Goal: Check status: Check status

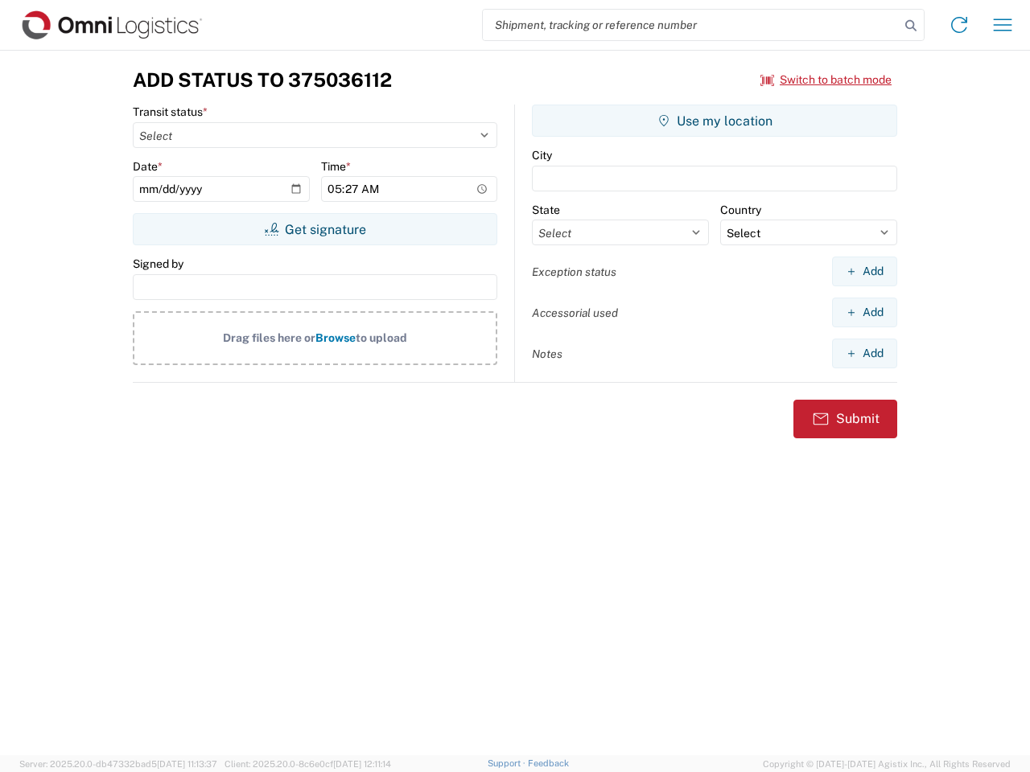
click at [691, 25] on input "search" at bounding box center [691, 25] width 417 height 31
click at [911, 26] on icon at bounding box center [911, 25] width 23 height 23
click at [959, 25] on icon at bounding box center [959, 25] width 26 height 26
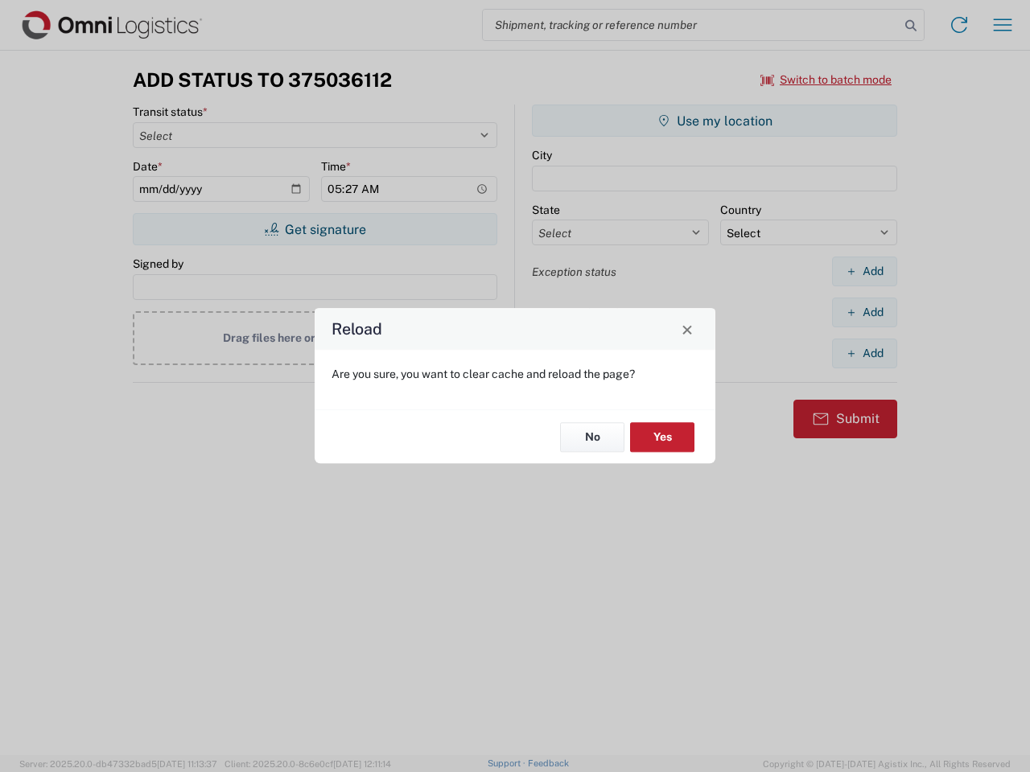
click at [826, 80] on div "Reload Are you sure, you want to clear cache and reload the page? No Yes" at bounding box center [515, 386] width 1030 height 772
click at [315, 229] on div "Reload Are you sure, you want to clear cache and reload the page? No Yes" at bounding box center [515, 386] width 1030 height 772
click at [715, 121] on div "Reload Are you sure, you want to clear cache and reload the page? No Yes" at bounding box center [515, 386] width 1030 height 772
click at [864, 271] on div "Reload Are you sure, you want to clear cache and reload the page? No Yes" at bounding box center [515, 386] width 1030 height 772
click at [864, 312] on div "Reload Are you sure, you want to clear cache and reload the page? No Yes" at bounding box center [515, 386] width 1030 height 772
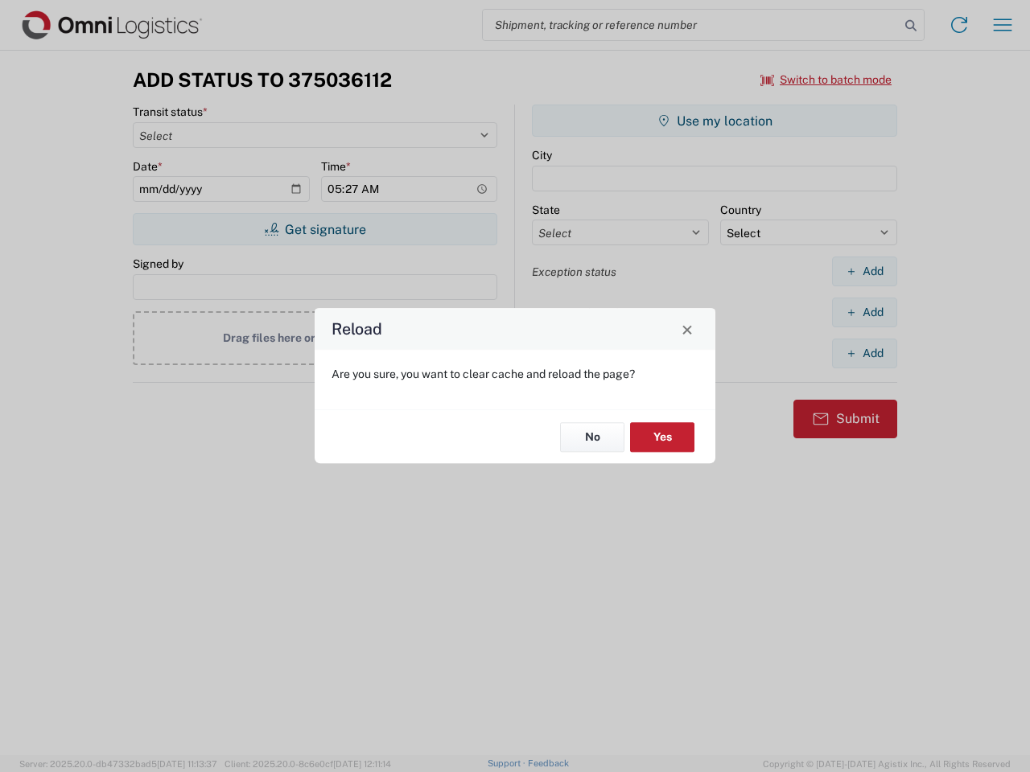
click at [864, 353] on div "Reload Are you sure, you want to clear cache and reload the page? No Yes" at bounding box center [515, 386] width 1030 height 772
